Goal: Information Seeking & Learning: Understand process/instructions

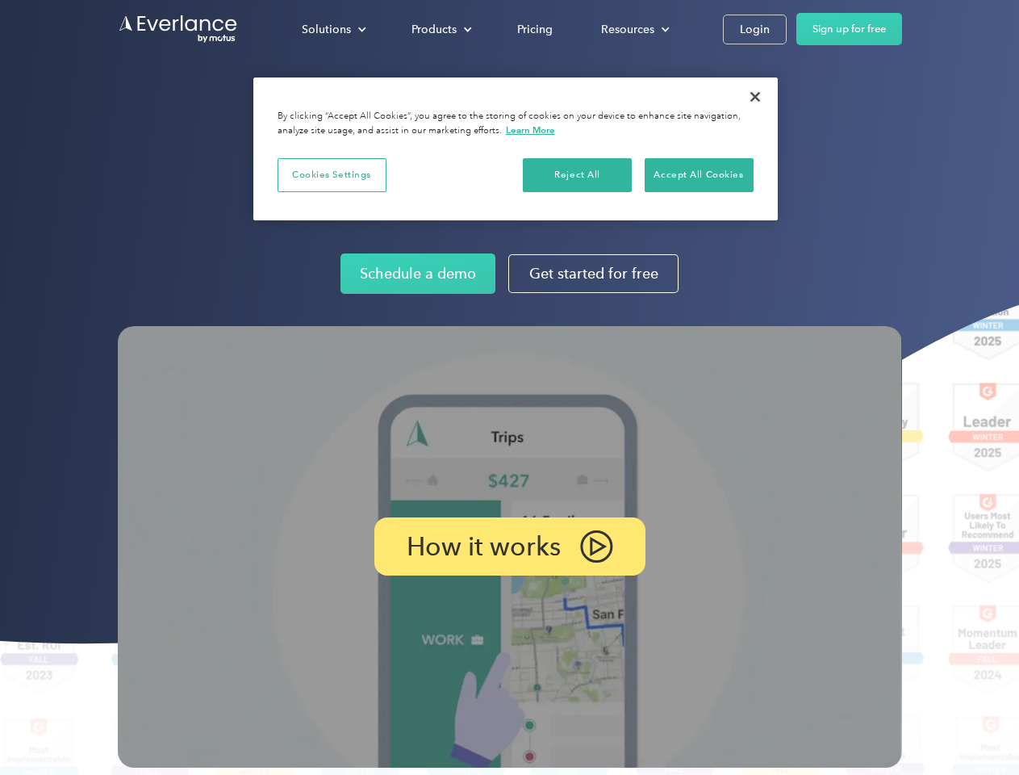
click at [509, 387] on img at bounding box center [510, 546] width 784 height 441
click at [333, 29] on div "Solutions" at bounding box center [326, 29] width 49 height 20
click at [440, 29] on div "Products" at bounding box center [434, 29] width 45 height 20
click at [633, 29] on div "Resources" at bounding box center [627, 29] width 53 height 20
click at [509, 546] on p "How it works" at bounding box center [484, 546] width 154 height 19
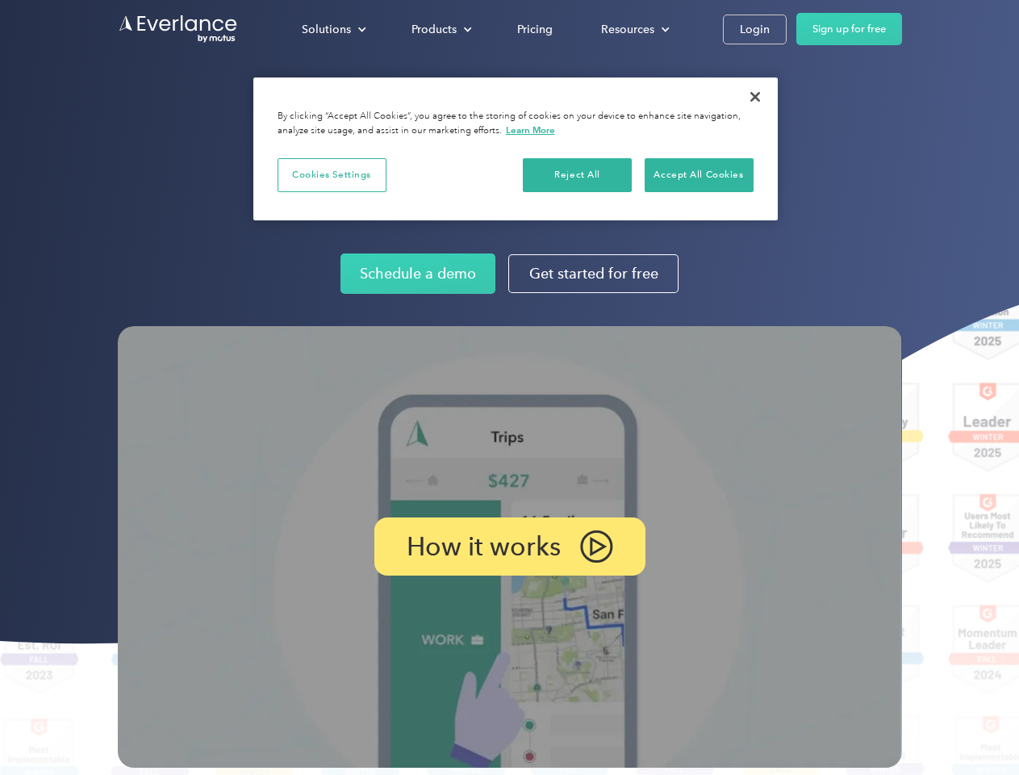
click at [332, 174] on button "Cookies Settings" at bounding box center [332, 175] width 109 height 34
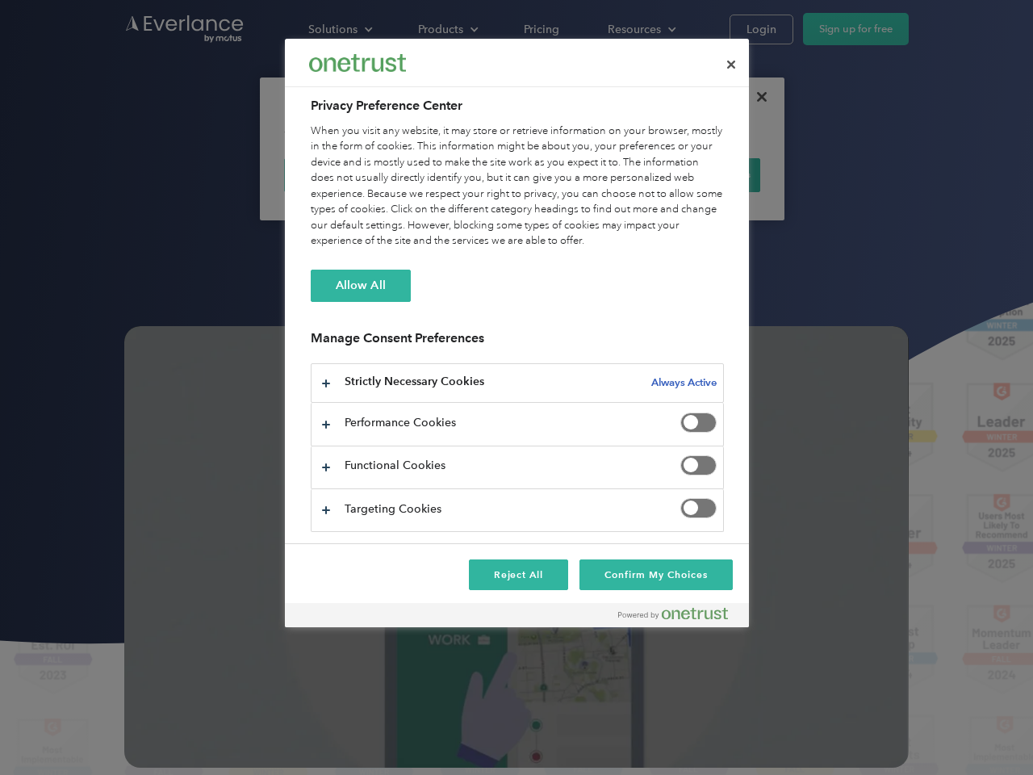
click at [578, 174] on div "When you visit any website, it may store or retrieve information on your browse…" at bounding box center [517, 186] width 413 height 126
click at [699, 174] on div "When you visit any website, it may store or retrieve information on your browse…" at bounding box center [517, 186] width 413 height 126
click at [755, 97] on div at bounding box center [516, 387] width 1033 height 775
